Goal: Information Seeking & Learning: Find specific fact

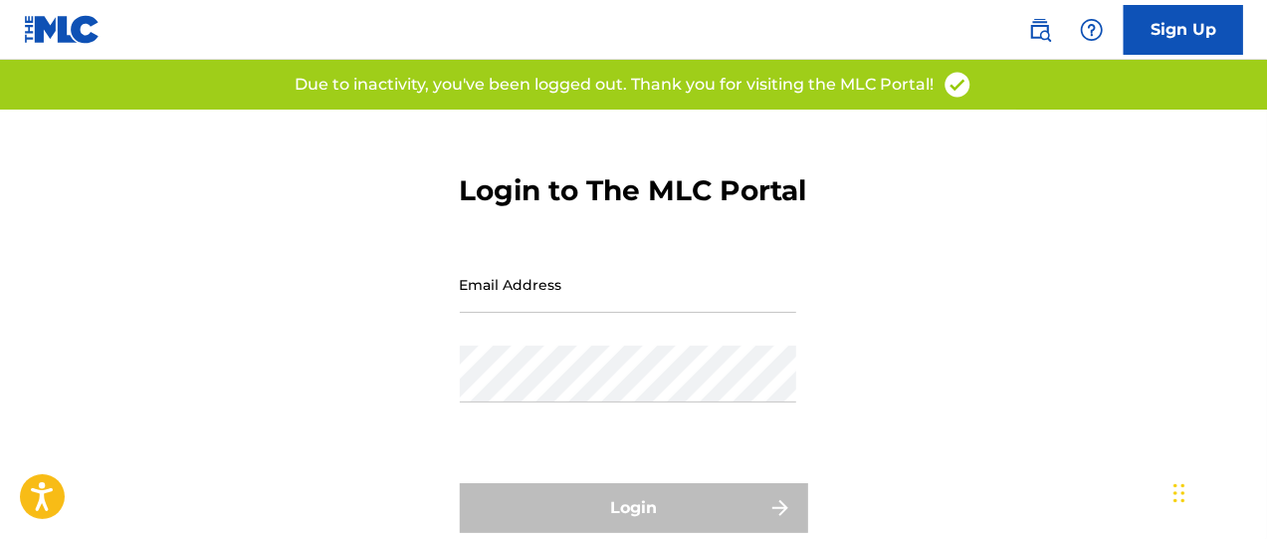
click at [450, 316] on div "Login to The MLC Portal Email Address Password Login Forgot password?" at bounding box center [633, 358] width 1267 height 497
click at [493, 313] on input "Email Address" at bounding box center [628, 284] width 337 height 57
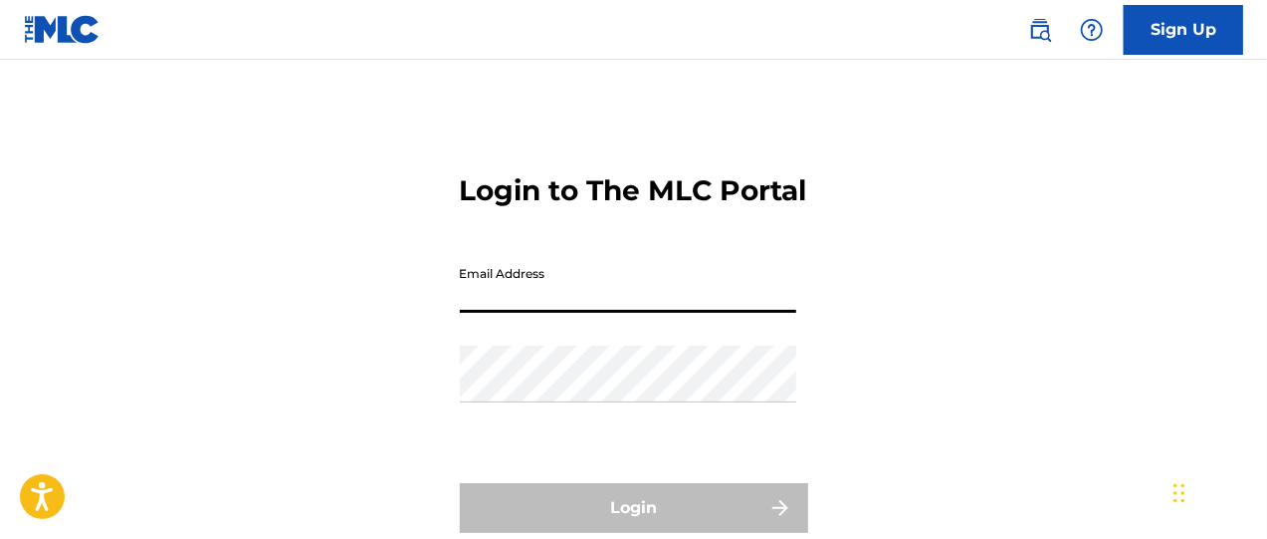
type input "[PERSON_NAME][EMAIL_ADDRESS][DOMAIN_NAME]"
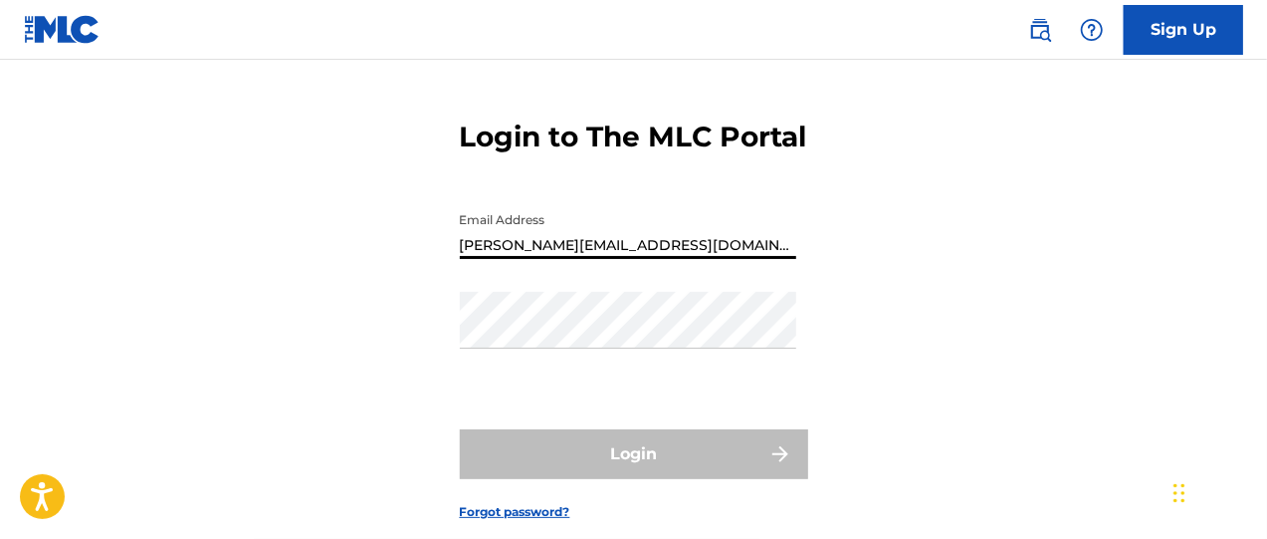
scroll to position [83, 0]
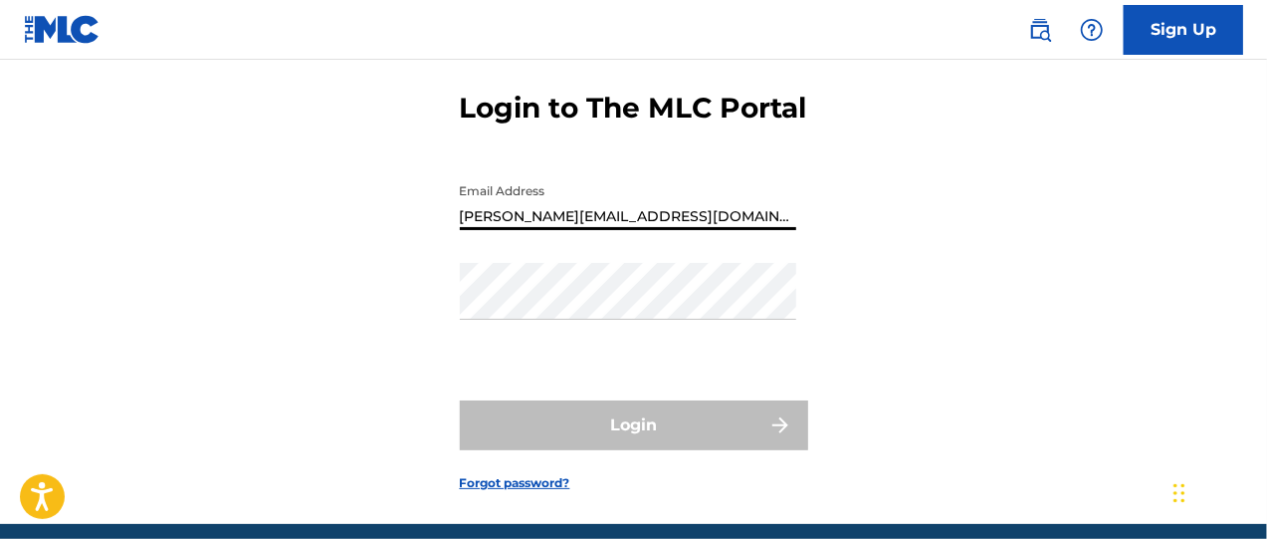
click at [456, 326] on div "Login to The MLC Portal Email Address [PERSON_NAME][EMAIL_ADDRESS][DOMAIN_NAME]…" at bounding box center [633, 275] width 1267 height 497
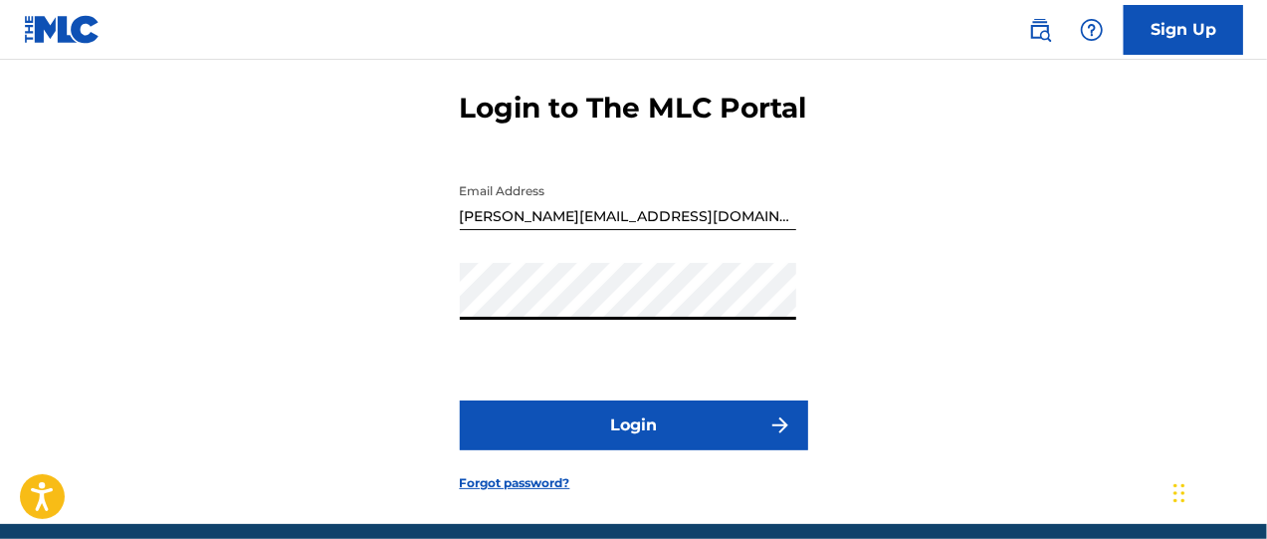
click at [645, 450] on button "Login" at bounding box center [634, 425] width 348 height 50
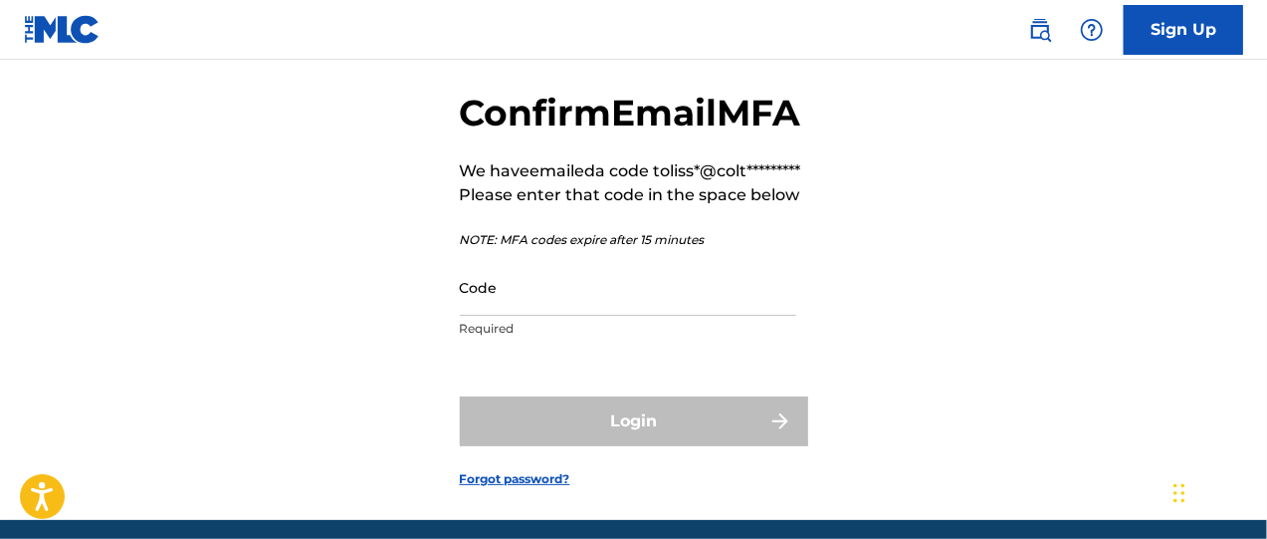
scroll to position [113, 0]
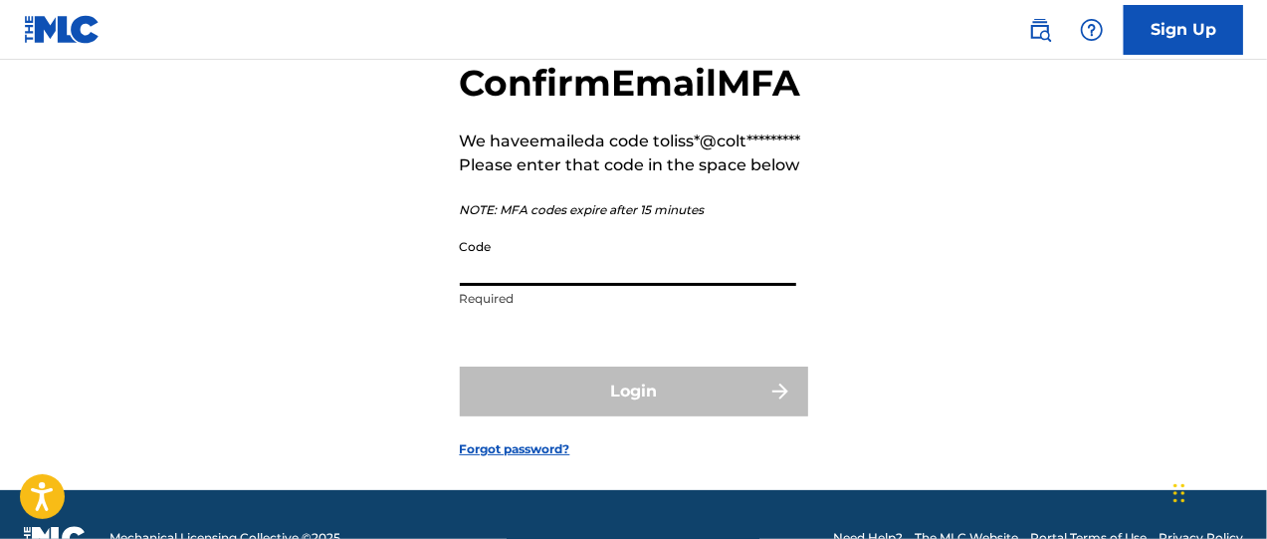
paste input "252112"
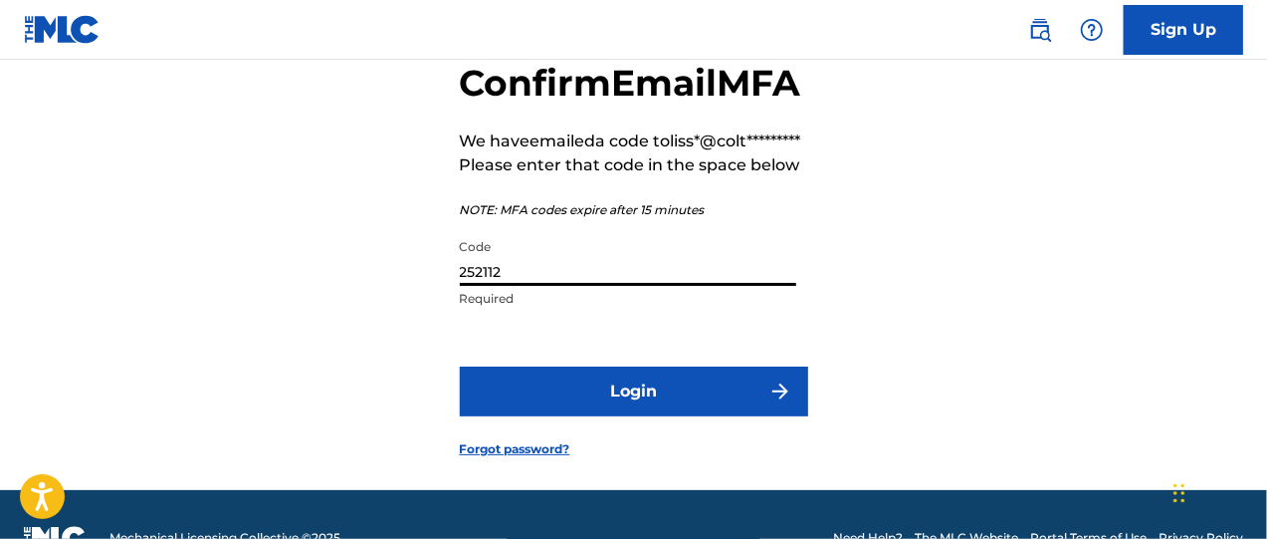
type input "252112"
click at [646, 416] on button "Login" at bounding box center [634, 391] width 348 height 50
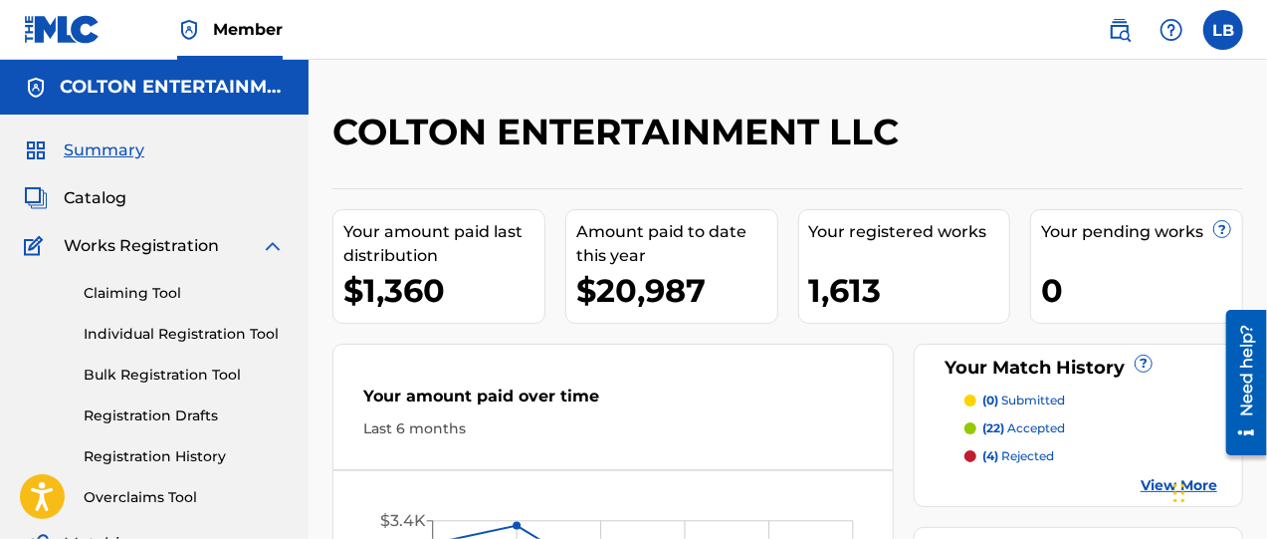
click at [99, 200] on span "Catalog" at bounding box center [95, 198] width 63 height 24
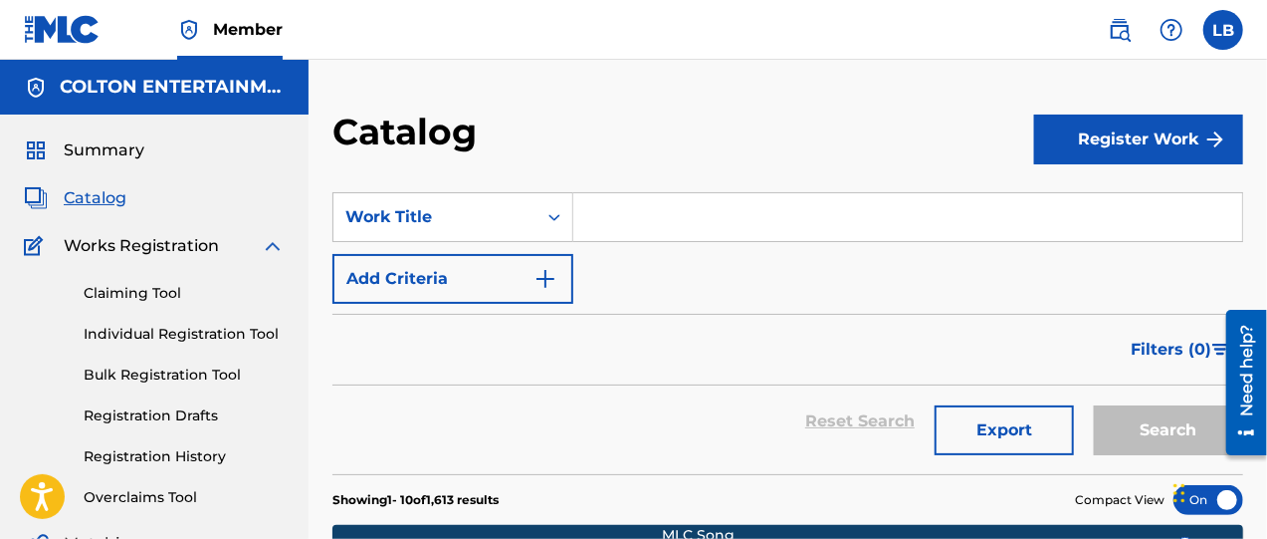
click at [657, 219] on input "Search Form" at bounding box center [907, 217] width 669 height 48
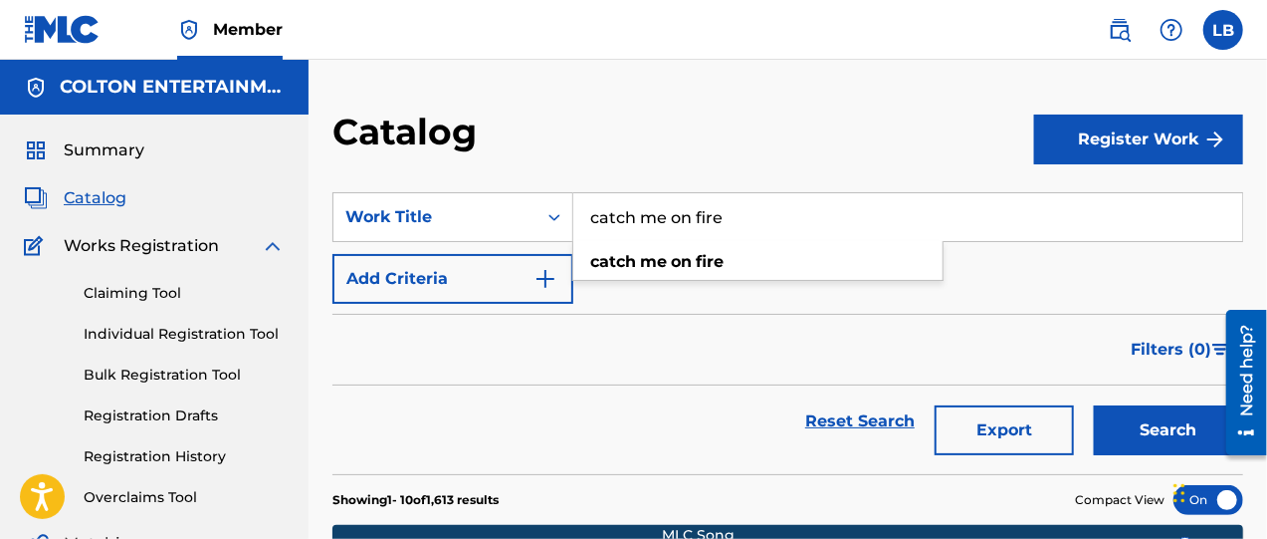
type input "catch me on fire"
click at [1094, 405] on button "Search" at bounding box center [1168, 430] width 149 height 50
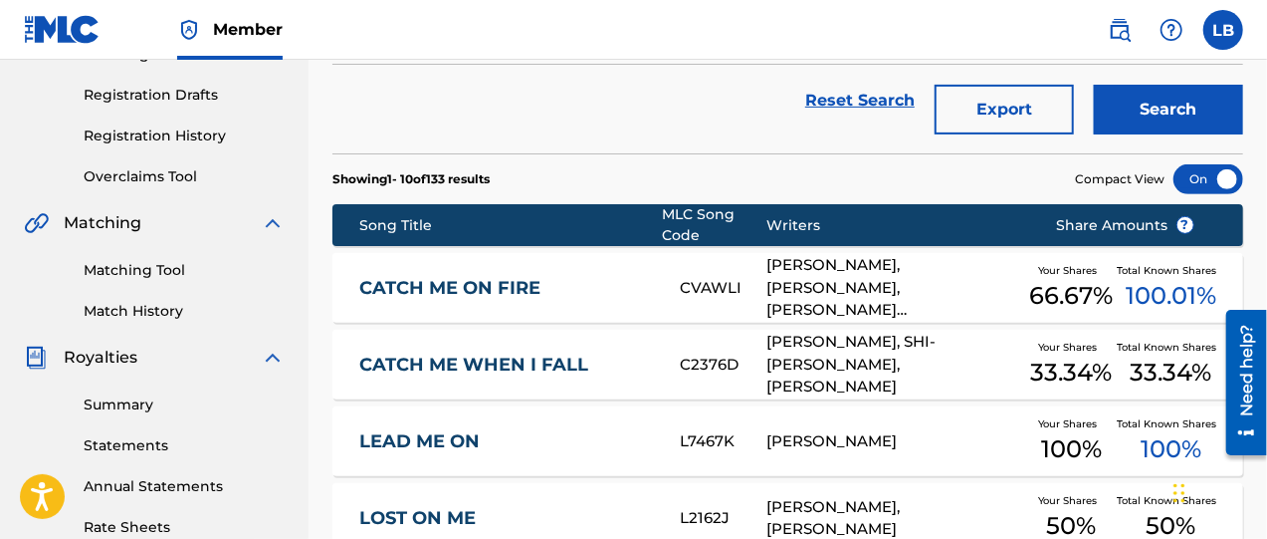
scroll to position [332, 0]
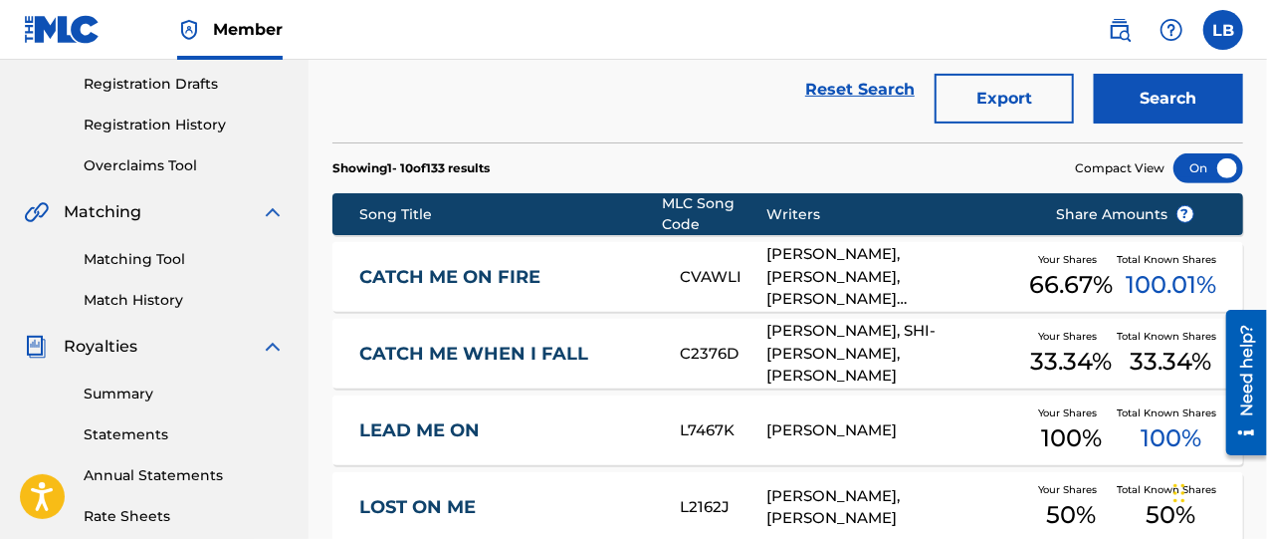
click at [436, 282] on link "CATCH ME ON FIRE" at bounding box center [506, 277] width 294 height 23
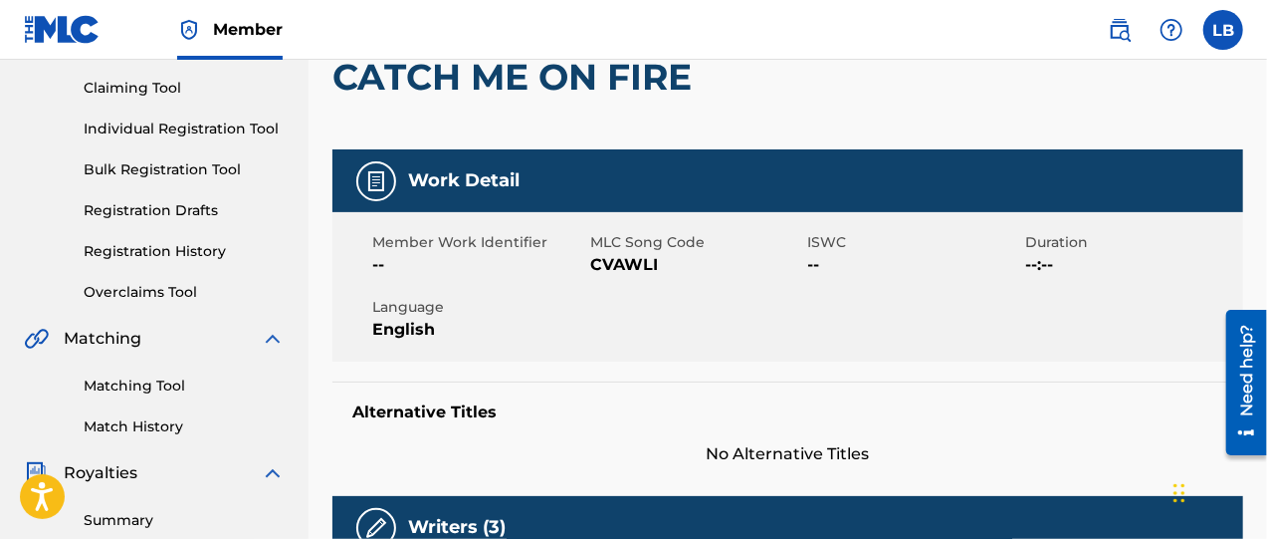
scroll to position [249, 0]
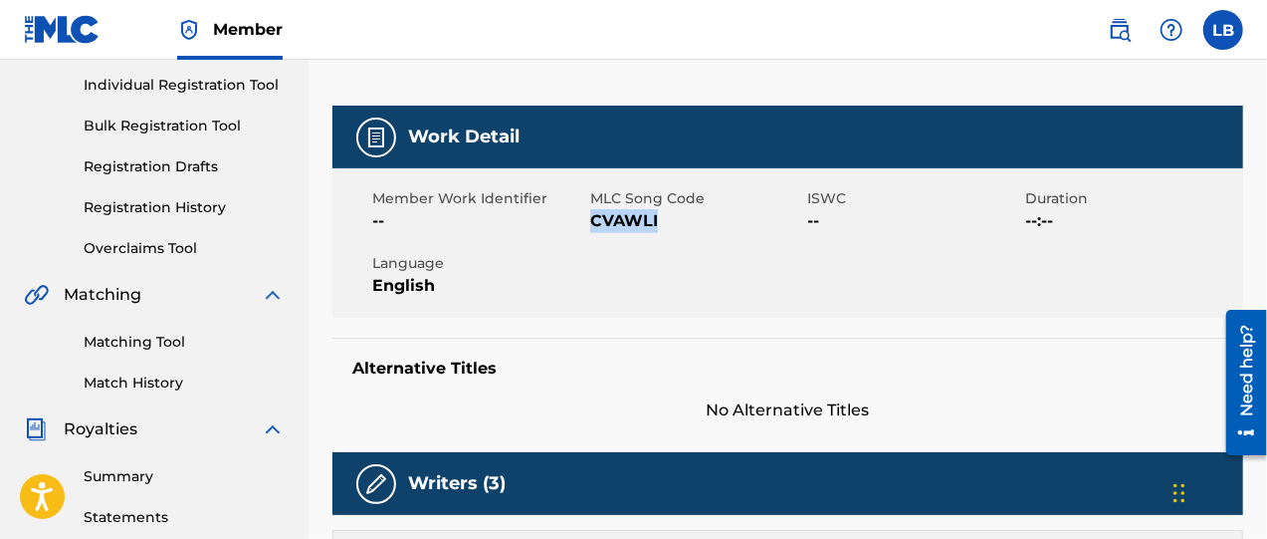
drag, startPoint x: 592, startPoint y: 220, endPoint x: 658, endPoint y: 224, distance: 65.8
click at [658, 224] on span "CVAWLI" at bounding box center [696, 221] width 213 height 24
copy span "CVAWLI"
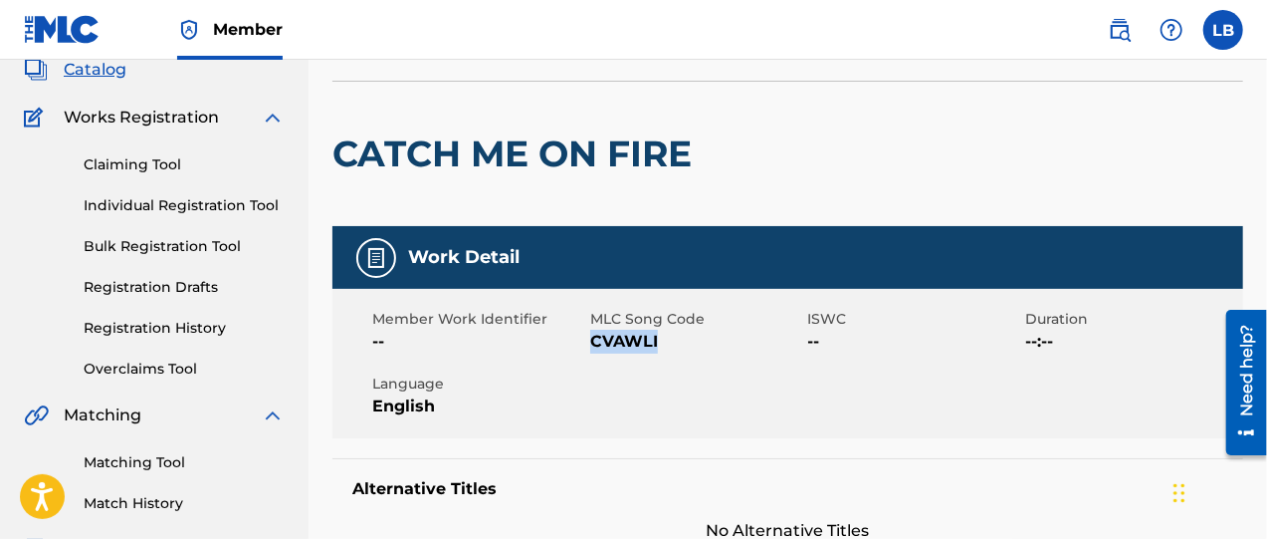
scroll to position [0, 0]
